Goal: Book appointment/travel/reservation

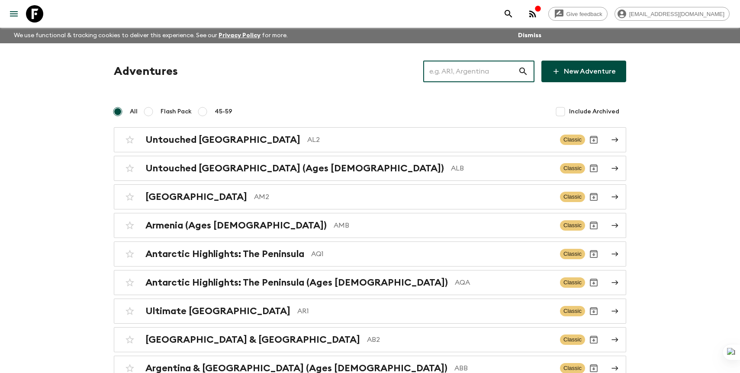
click at [517, 74] on input "text" at bounding box center [470, 71] width 95 height 24
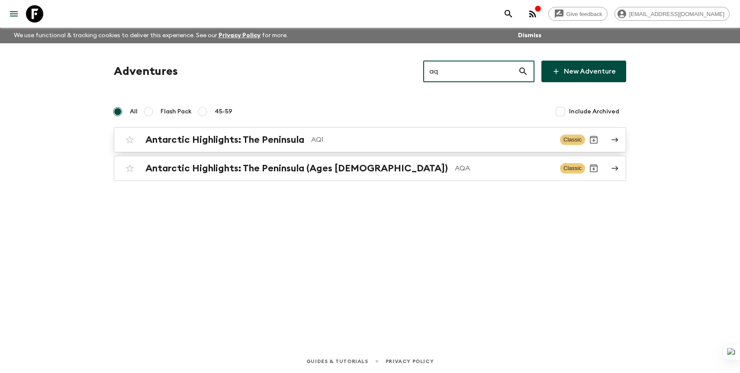
type input "aq"
click at [347, 137] on p "AQ1" at bounding box center [432, 140] width 242 height 10
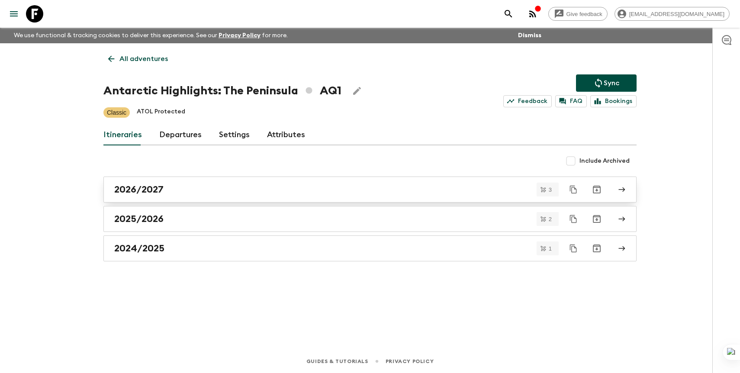
click at [248, 184] on div "2026/2027" at bounding box center [361, 189] width 495 height 11
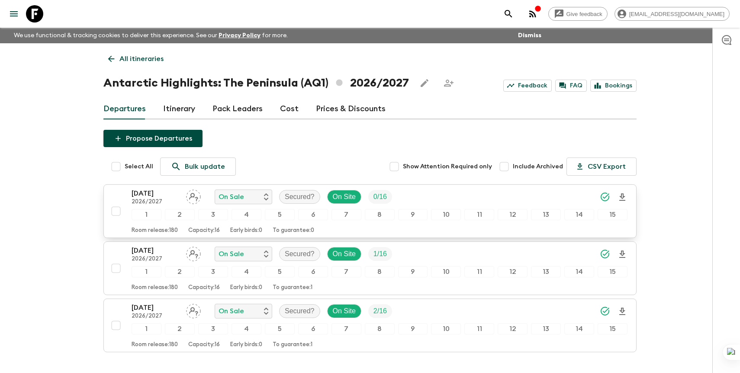
click at [456, 196] on div "[DATE] 2026/2027 On Sale Secured? On Site 0 / 16" at bounding box center [380, 196] width 496 height 17
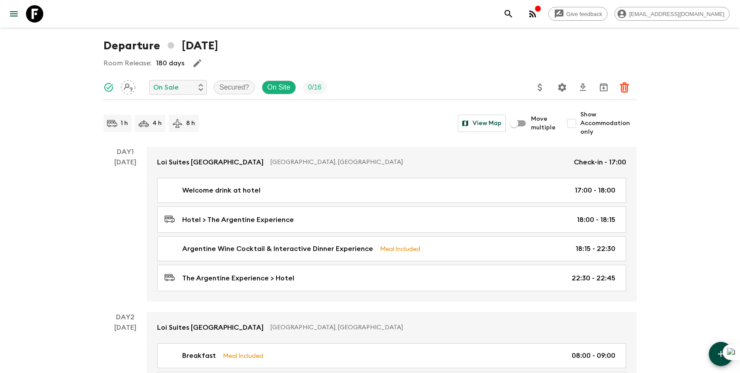
scroll to position [38, 0]
click at [576, 117] on input "Show Accommodation only" at bounding box center [571, 122] width 17 height 17
checkbox input "true"
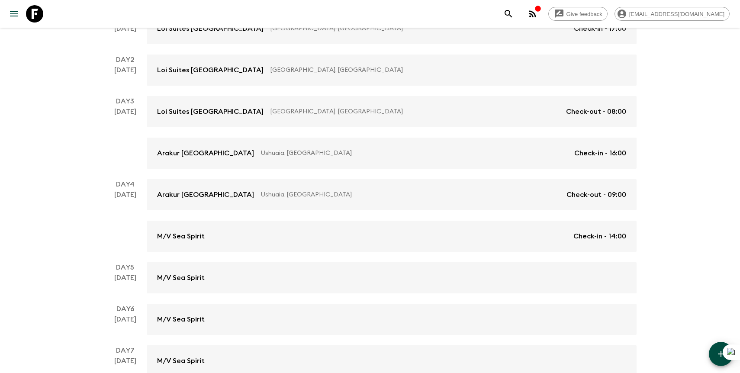
scroll to position [180, 0]
